Goal: Navigation & Orientation: Find specific page/section

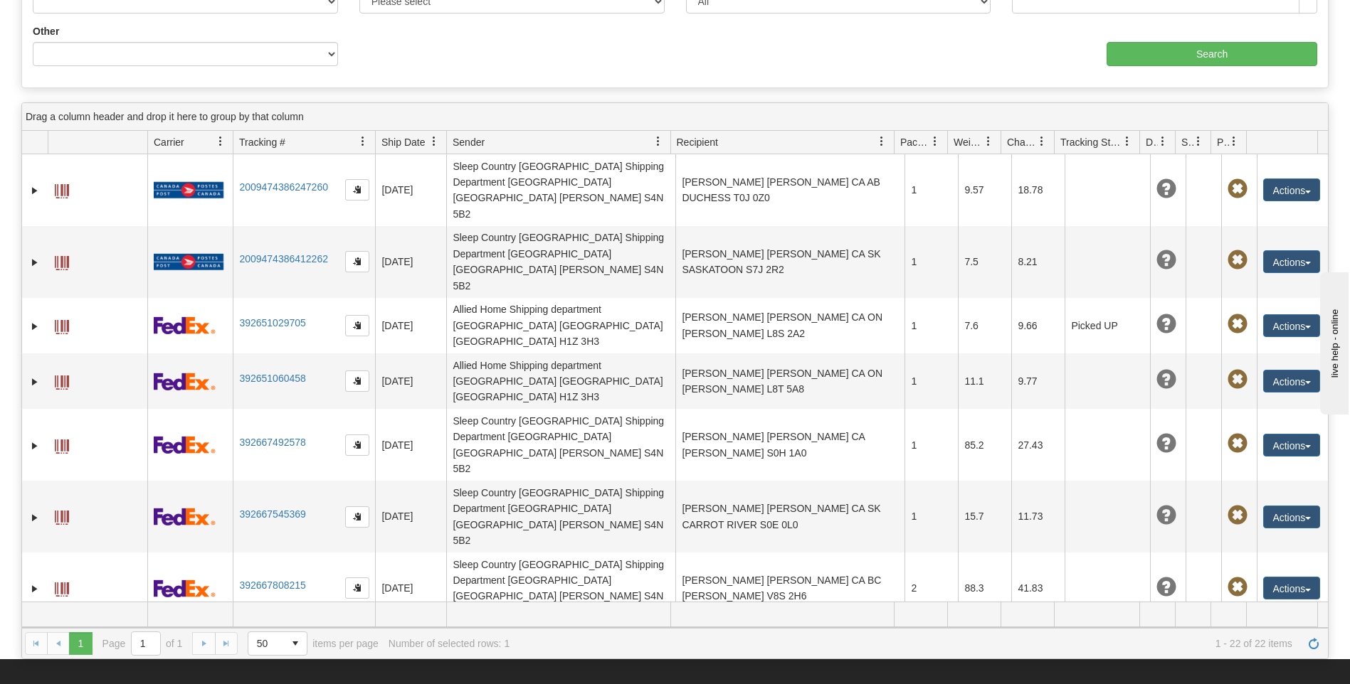
scroll to position [293, 0]
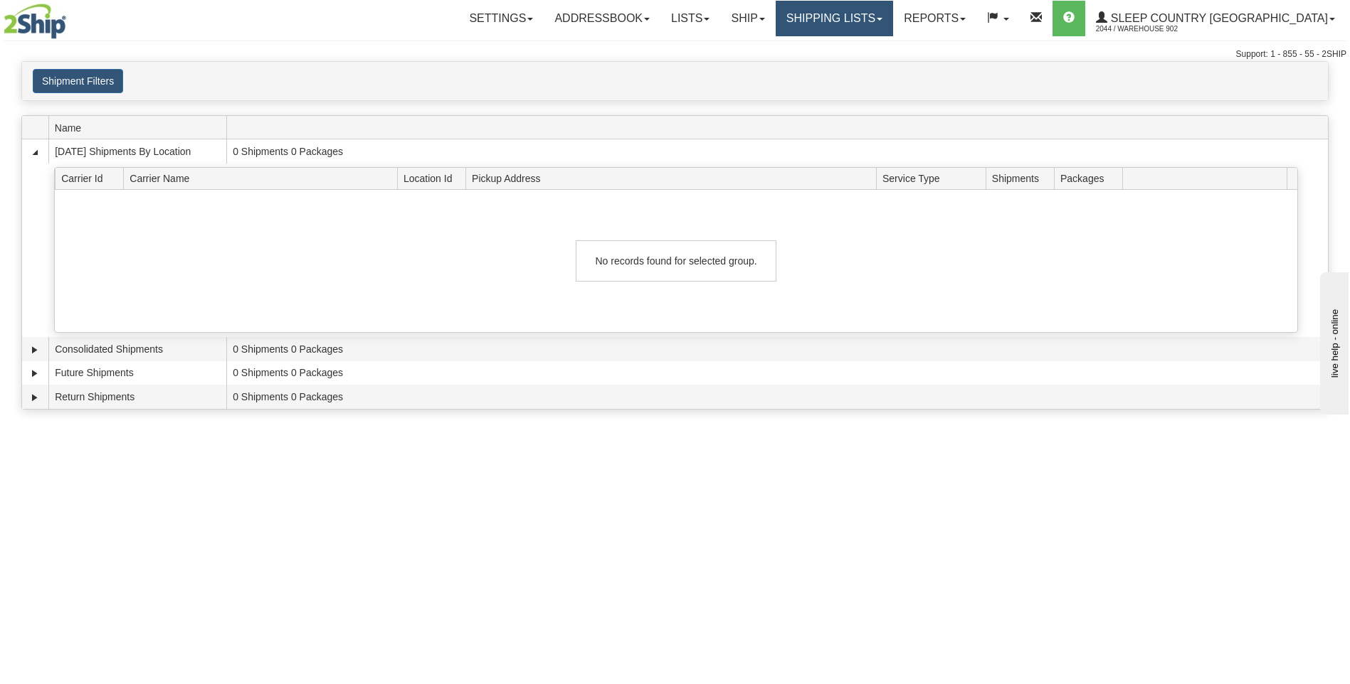
click at [893, 23] on link "Shipping lists" at bounding box center [833, 19] width 117 height 36
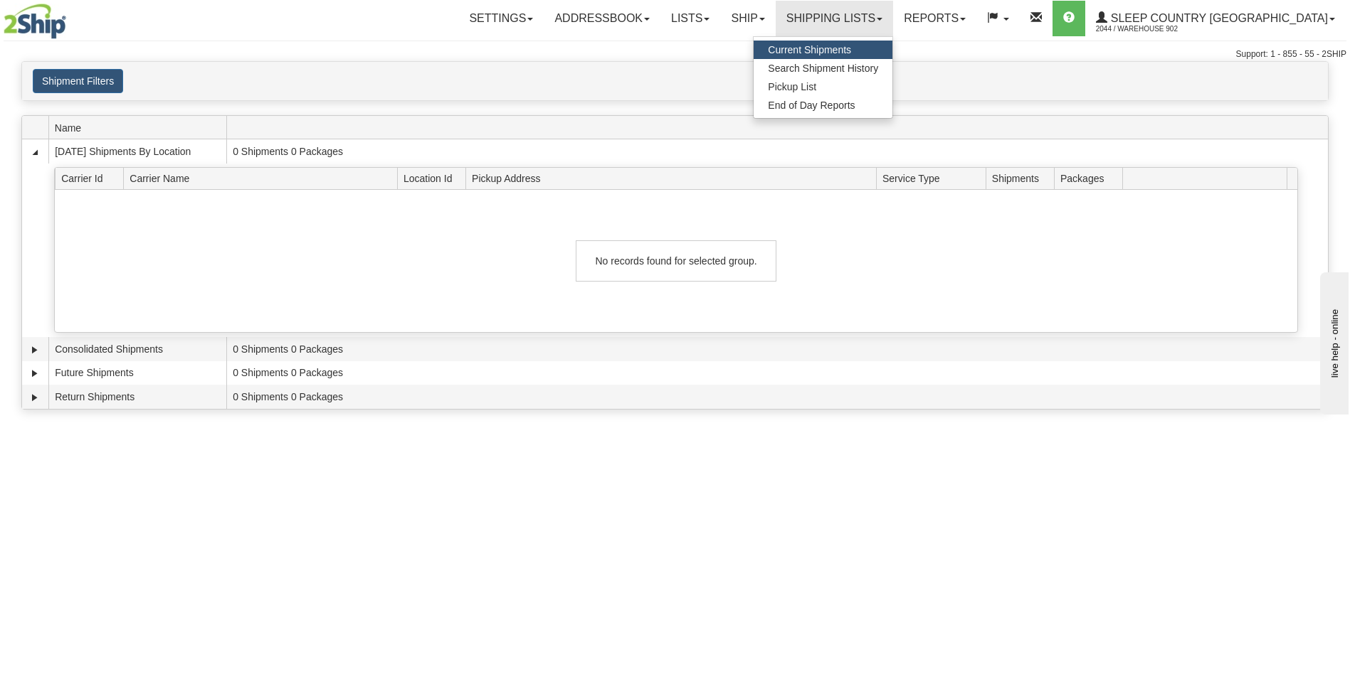
click at [851, 47] on span "Current Shipments" at bounding box center [809, 49] width 83 height 11
